Goal: Task Accomplishment & Management: Use online tool/utility

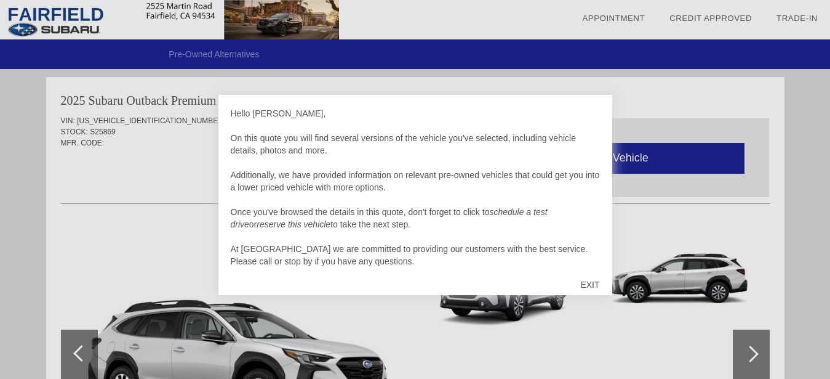
scroll to position [1259, 0]
click at [658, 208] on div at bounding box center [415, 189] width 830 height 379
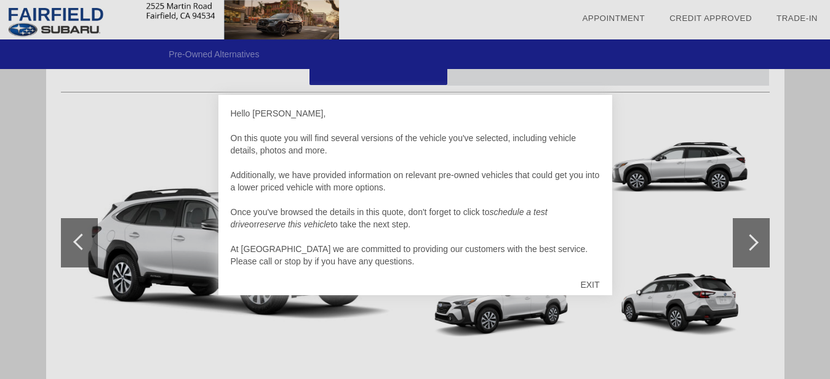
scroll to position [1367, 0]
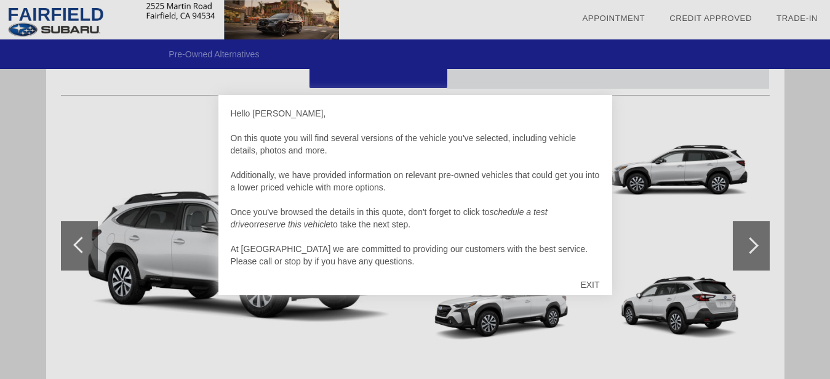
click at [588, 283] on div "EXIT" at bounding box center [590, 284] width 44 height 37
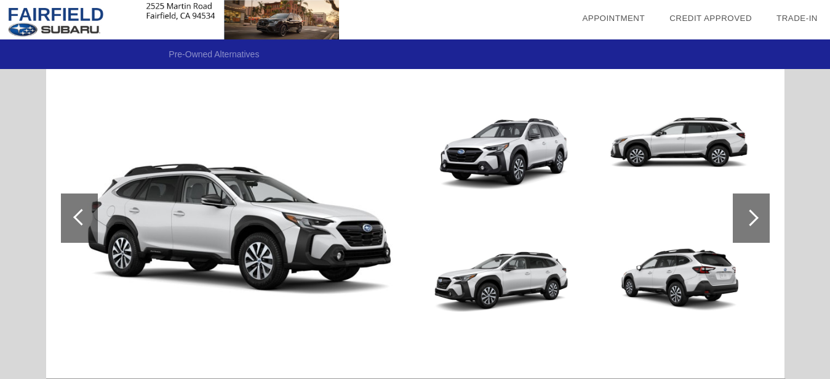
scroll to position [1405, 0]
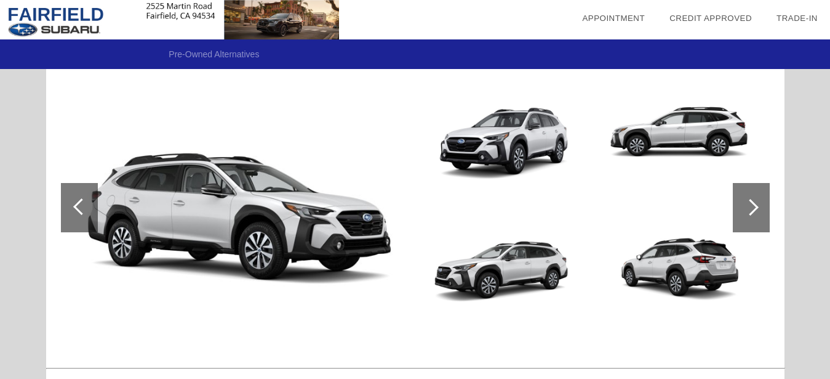
click at [750, 209] on div at bounding box center [750, 207] width 17 height 17
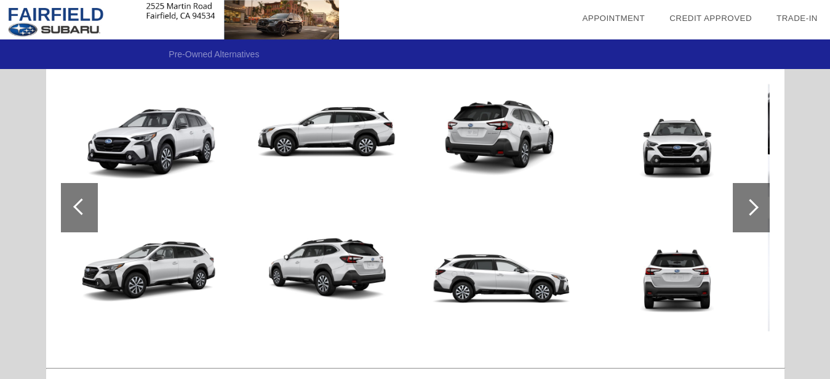
click at [750, 209] on div at bounding box center [750, 207] width 17 height 17
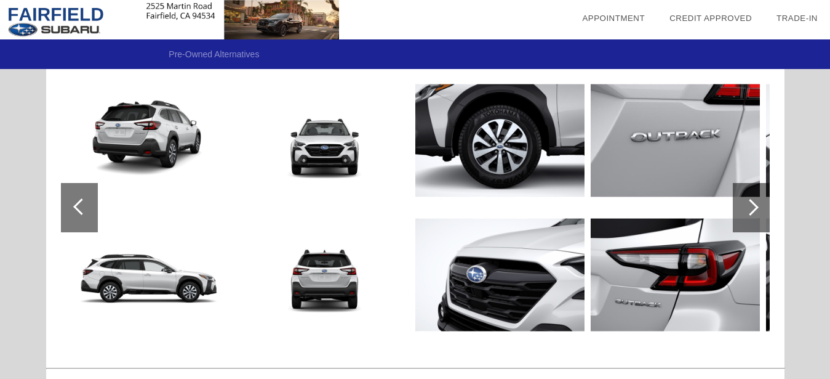
click at [750, 209] on div at bounding box center [750, 207] width 17 height 17
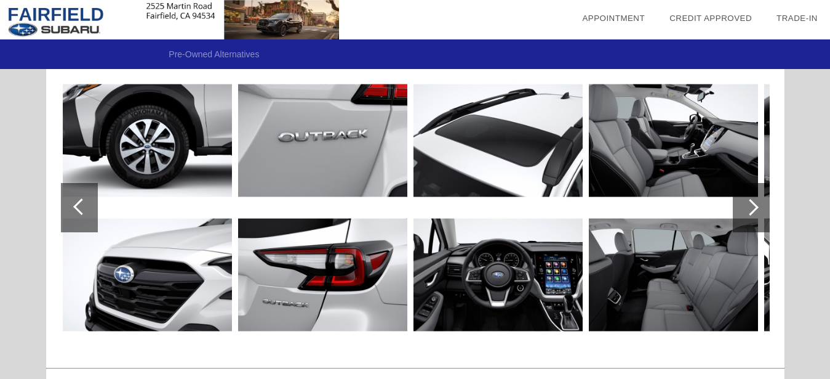
click at [750, 209] on div at bounding box center [750, 207] width 17 height 17
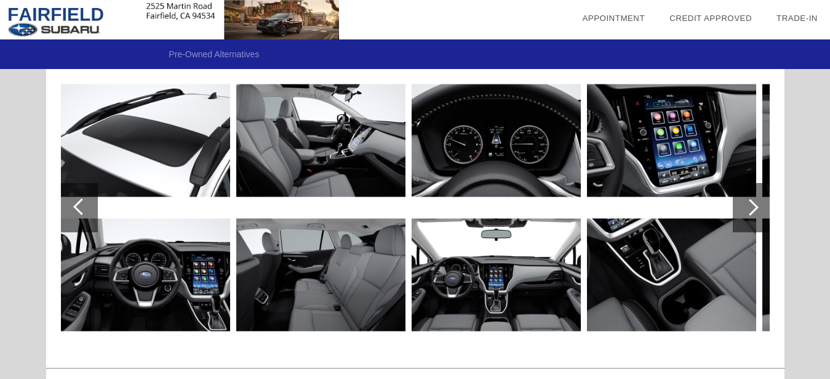
click at [750, 209] on div at bounding box center [750, 207] width 17 height 17
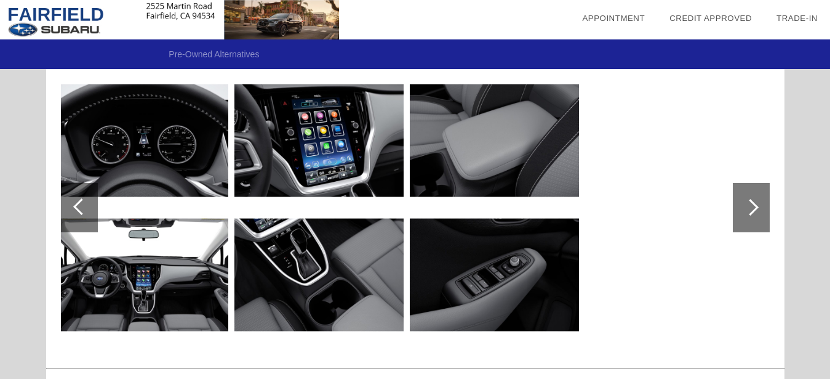
click at [750, 209] on div at bounding box center [750, 207] width 17 height 17
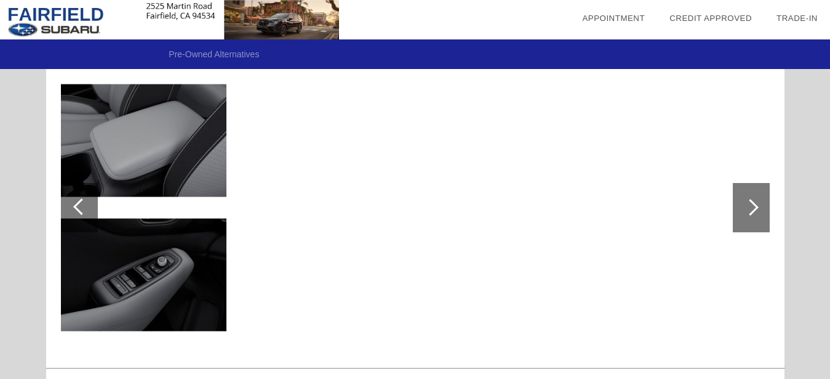
click at [750, 209] on div at bounding box center [750, 207] width 17 height 17
